Goal: Navigation & Orientation: Find specific page/section

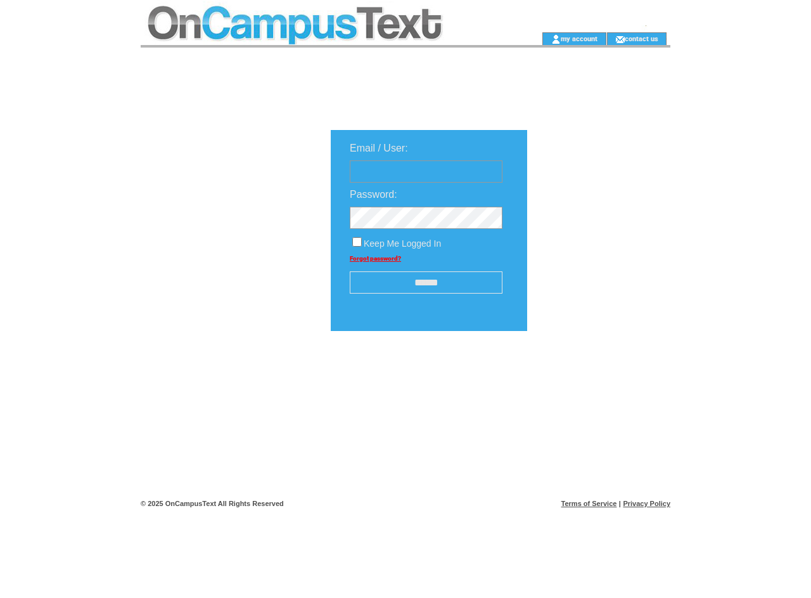
click at [321, 16] on td at bounding box center [321, 16] width 361 height 32
click at [321, 39] on td at bounding box center [321, 38] width 361 height 13
click at [521, 39] on td at bounding box center [521, 38] width 40 height 13
click at [579, 38] on link "my account" at bounding box center [579, 38] width 37 height 8
click at [642, 38] on link "contact us" at bounding box center [642, 38] width 34 height 8
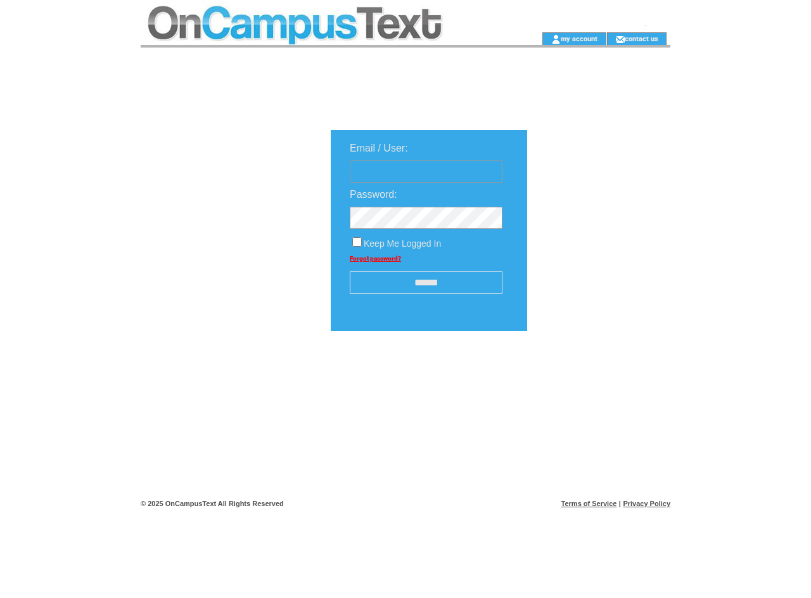
click at [426, 283] on input "******" at bounding box center [426, 282] width 153 height 22
click at [596, 375] on img at bounding box center [595, 371] width 63 height 16
click at [590, 503] on link "Terms of Service" at bounding box center [590, 504] width 56 height 8
click at [647, 503] on link "Privacy Policy" at bounding box center [647, 504] width 48 height 8
